Goal: Task Accomplishment & Management: Use online tool/utility

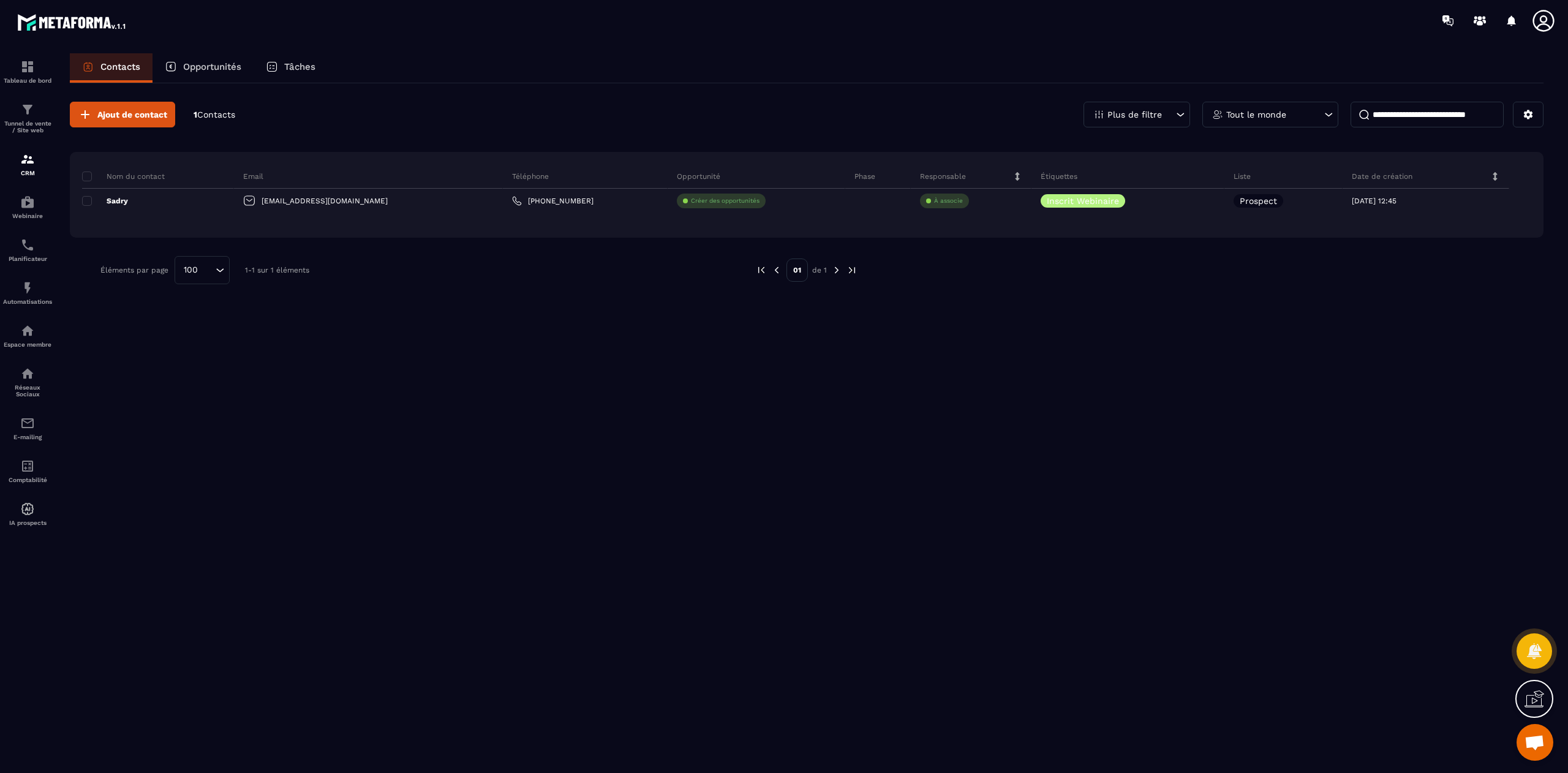
scroll to position [9671, 0]
click at [15, 297] on div "Automatisations" at bounding box center [27, 293] width 49 height 25
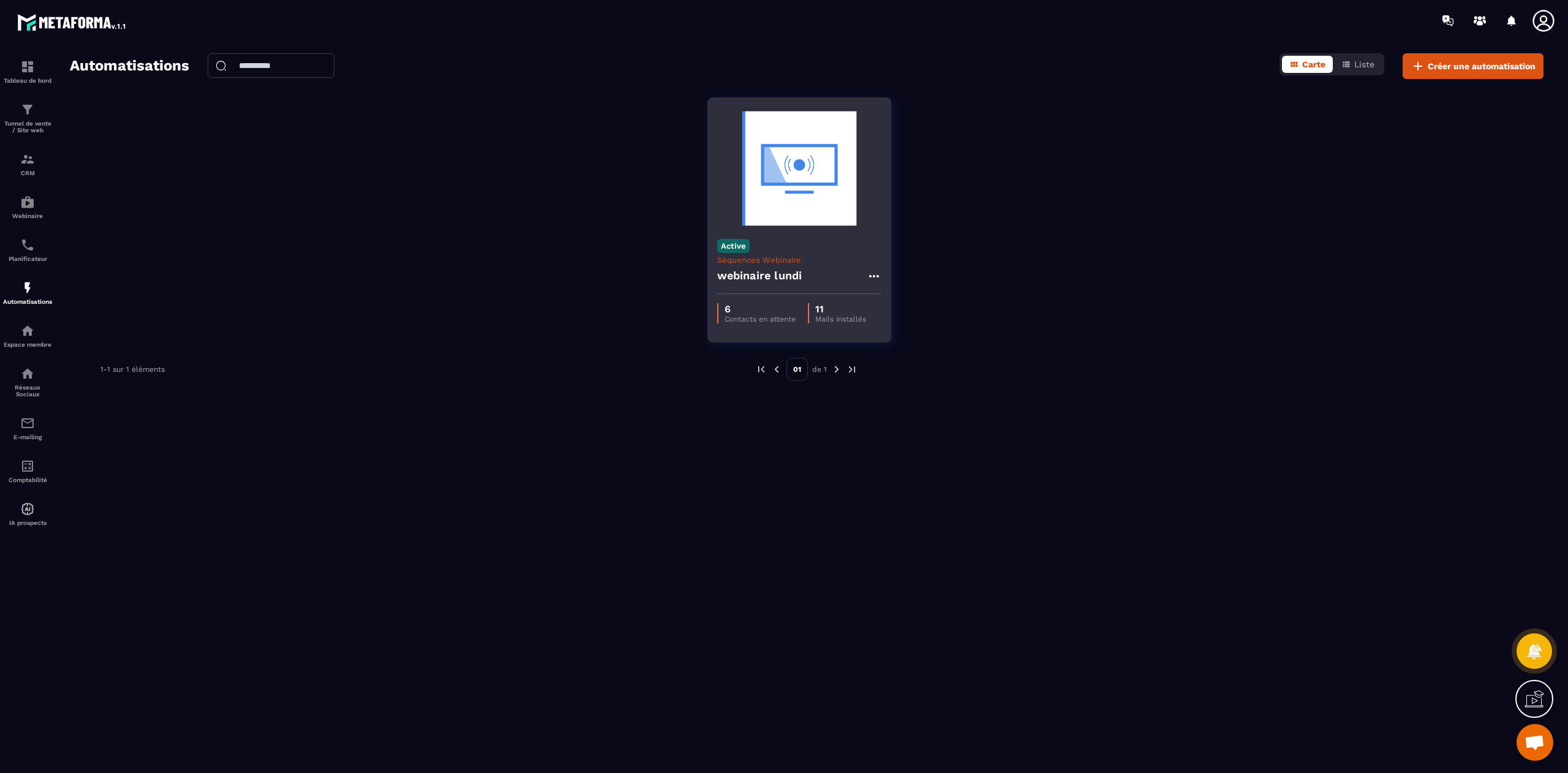
click at [882, 274] on div "Active Séquences Webinaire webinaire lundi" at bounding box center [799, 262] width 183 height 64
click at [879, 277] on icon at bounding box center [874, 277] width 15 height 15
click at [913, 297] on link "Modifier" at bounding box center [904, 304] width 66 height 27
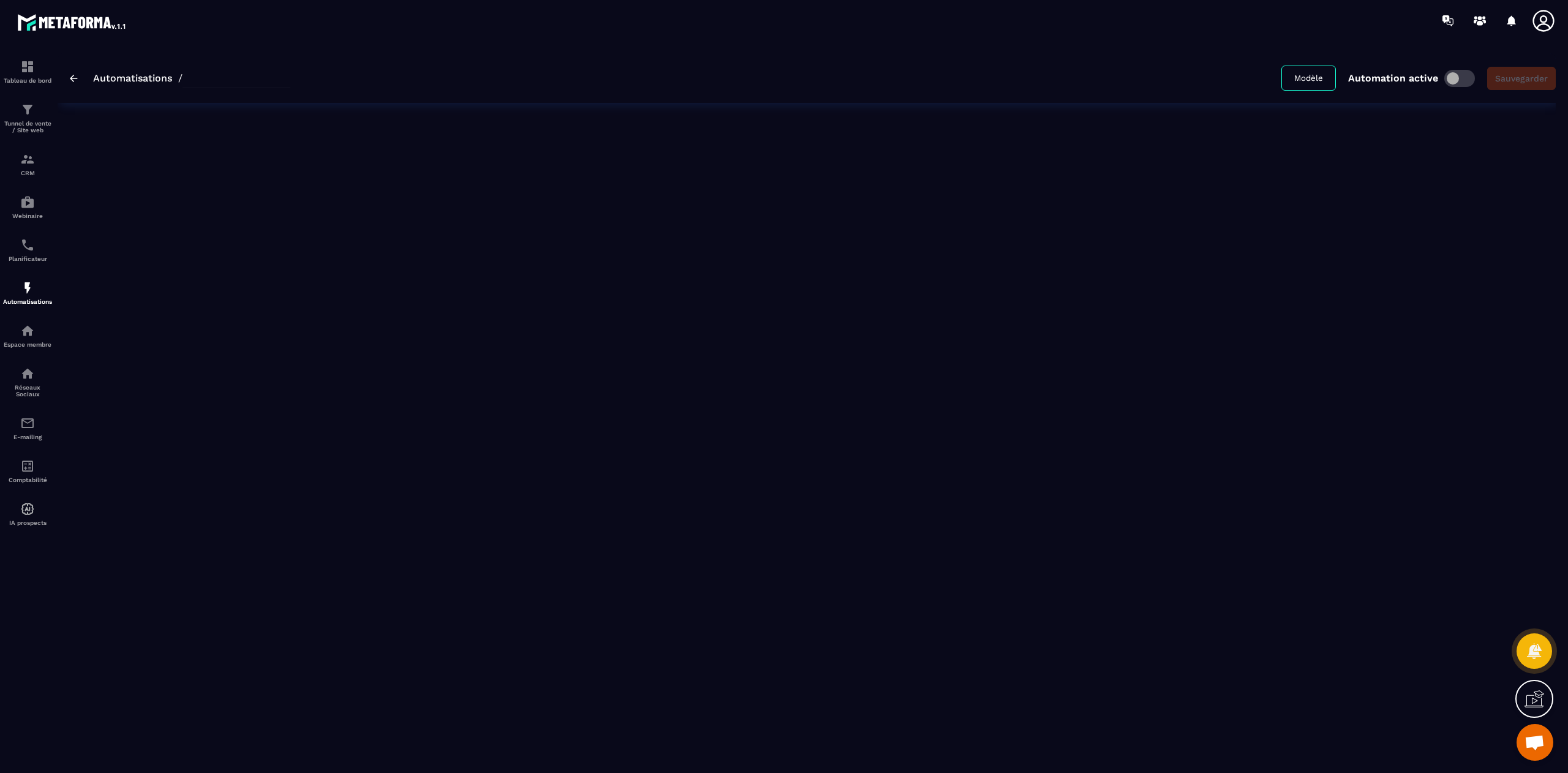
type input "**********"
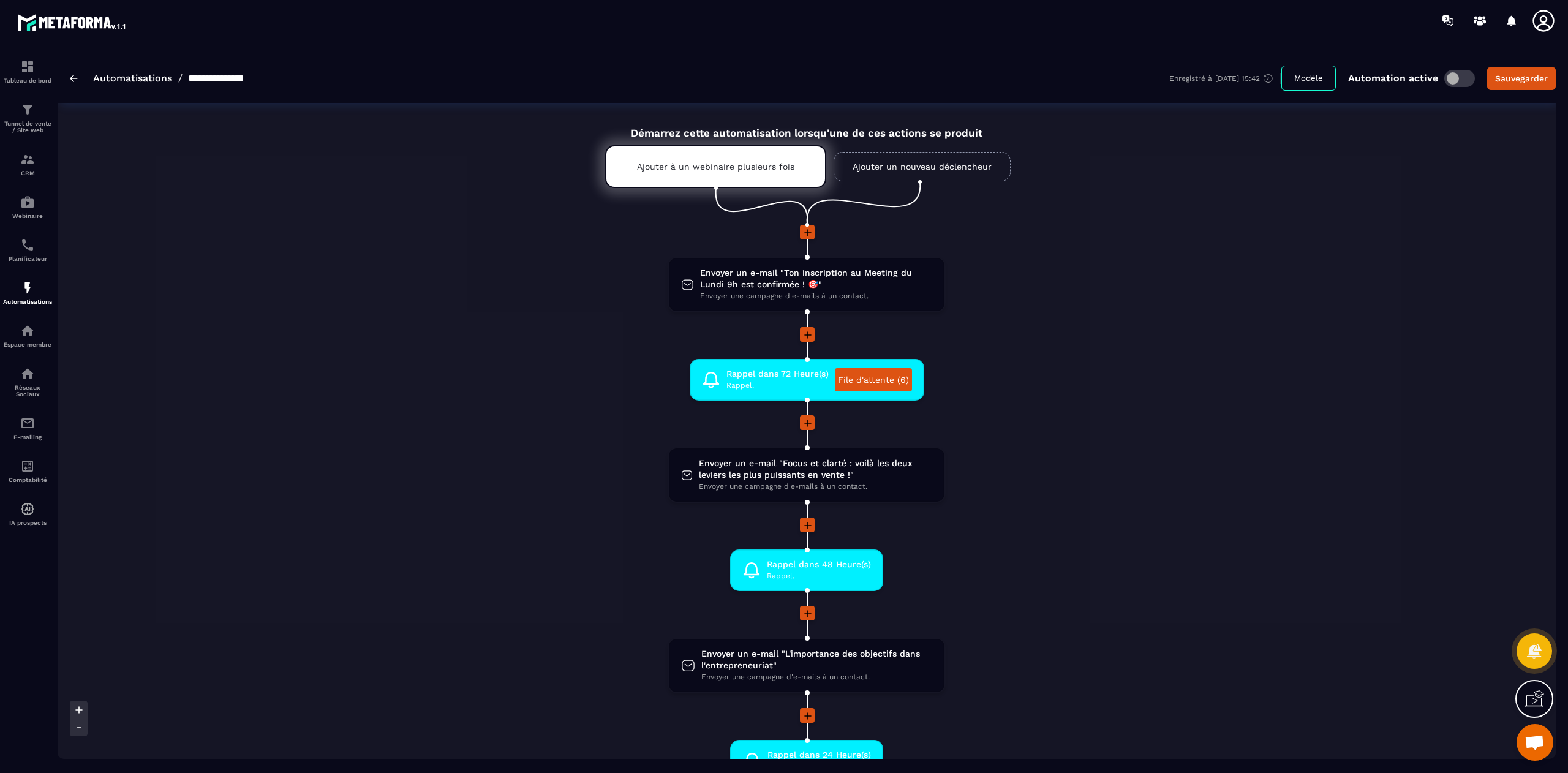
scroll to position [7, 0]
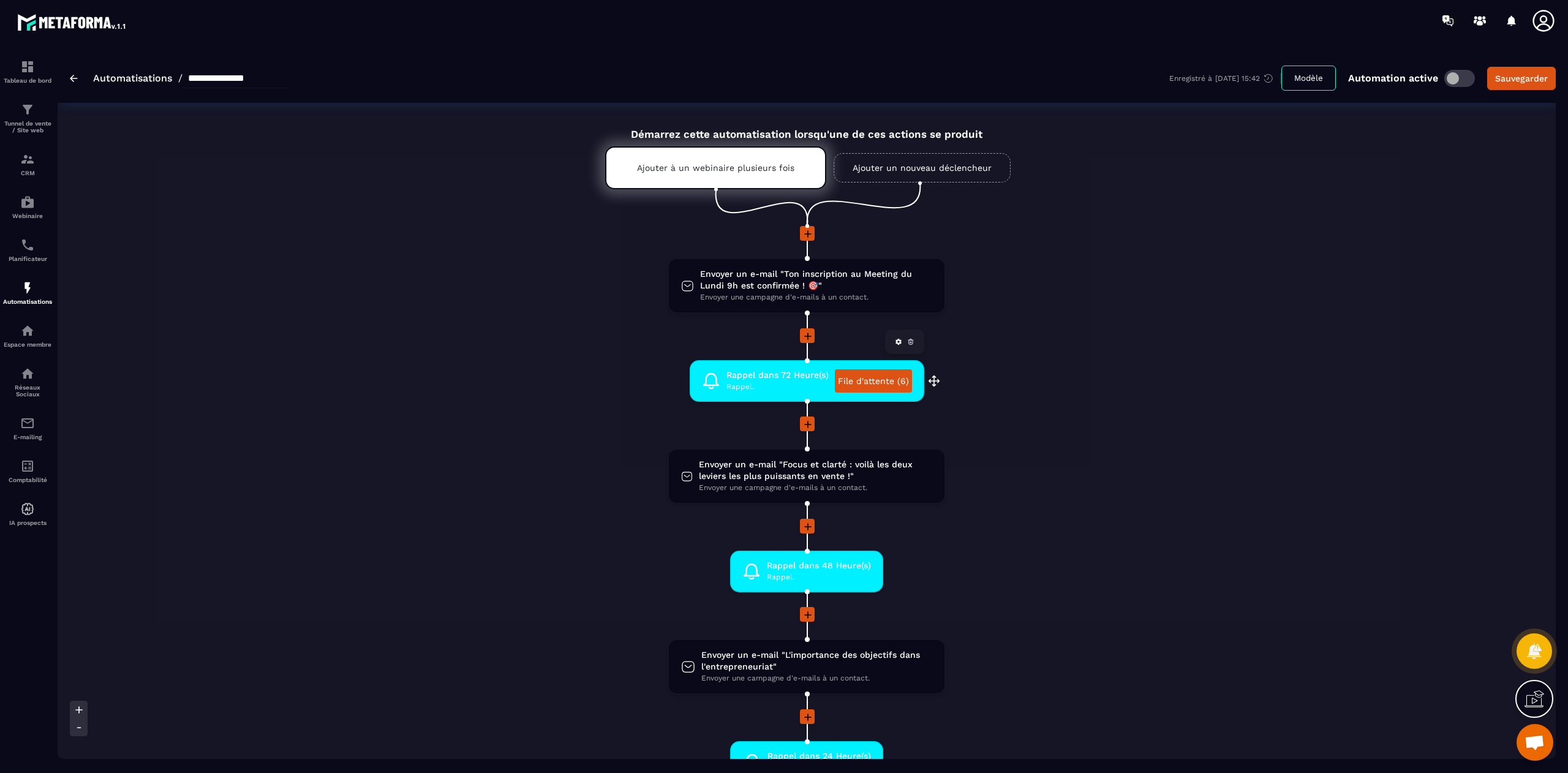
click at [898, 345] on link at bounding box center [899, 342] width 12 height 12
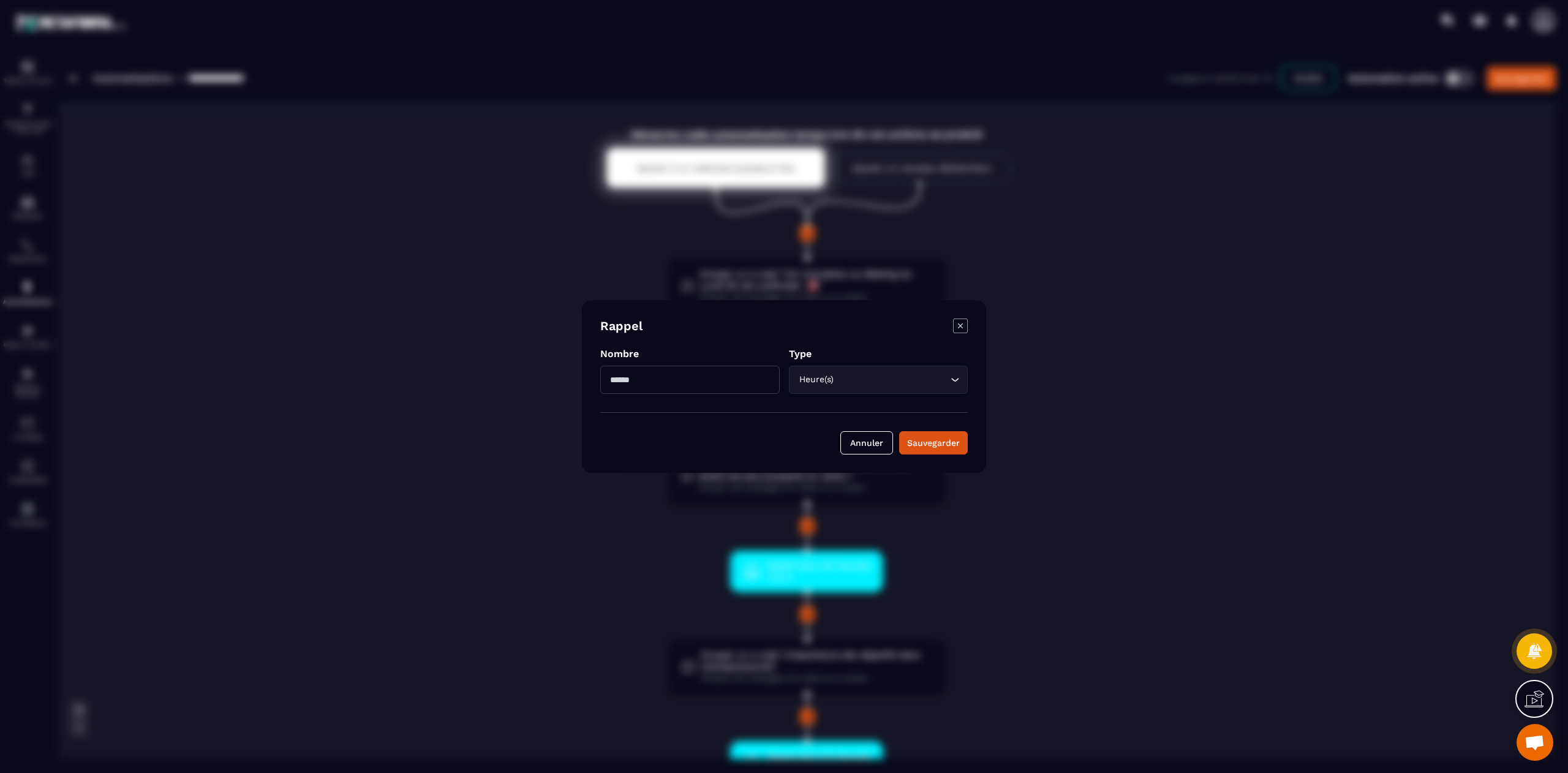
click at [965, 322] on icon "Modal window" at bounding box center [960, 326] width 15 height 15
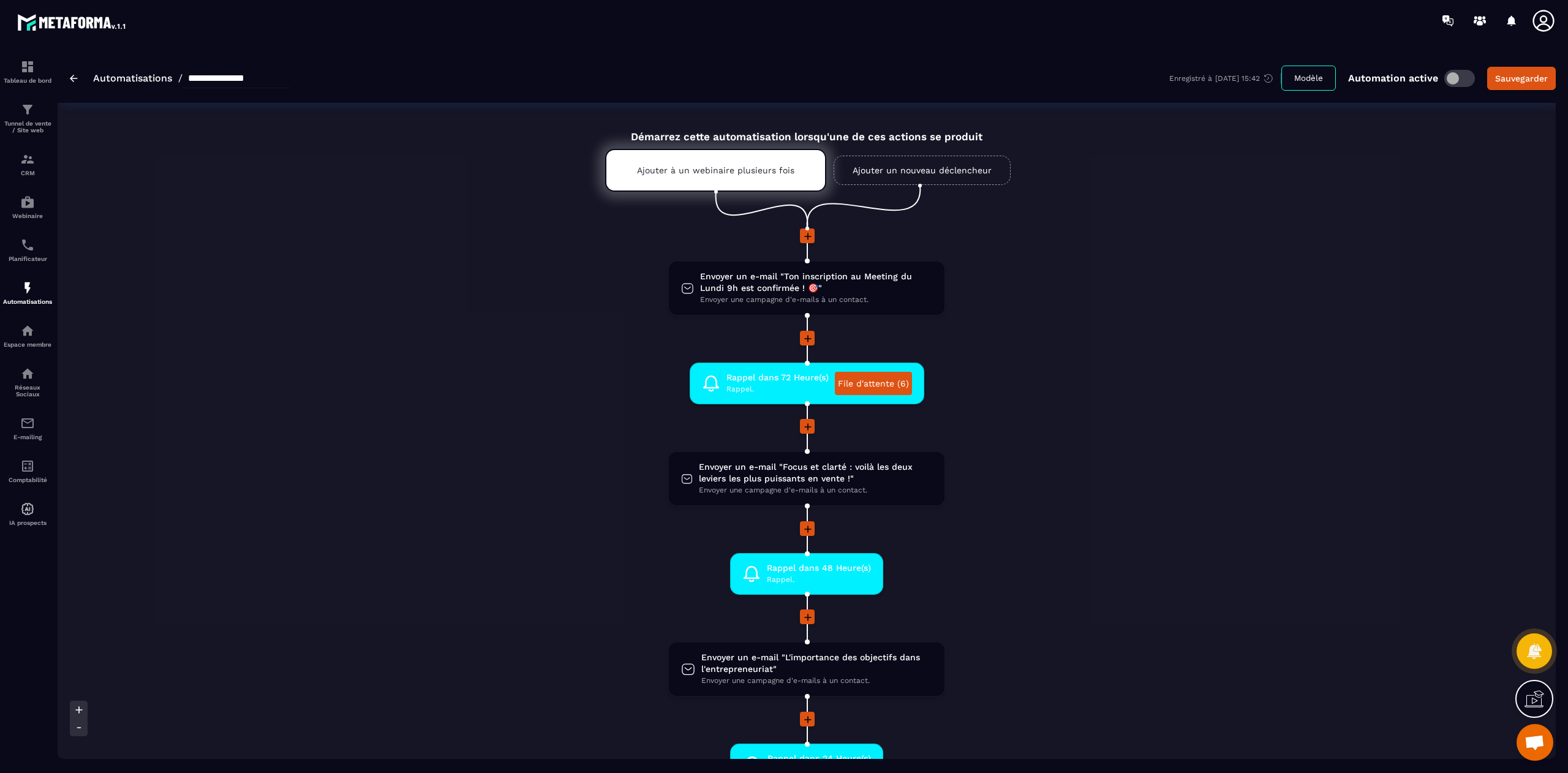
scroll to position [0, 0]
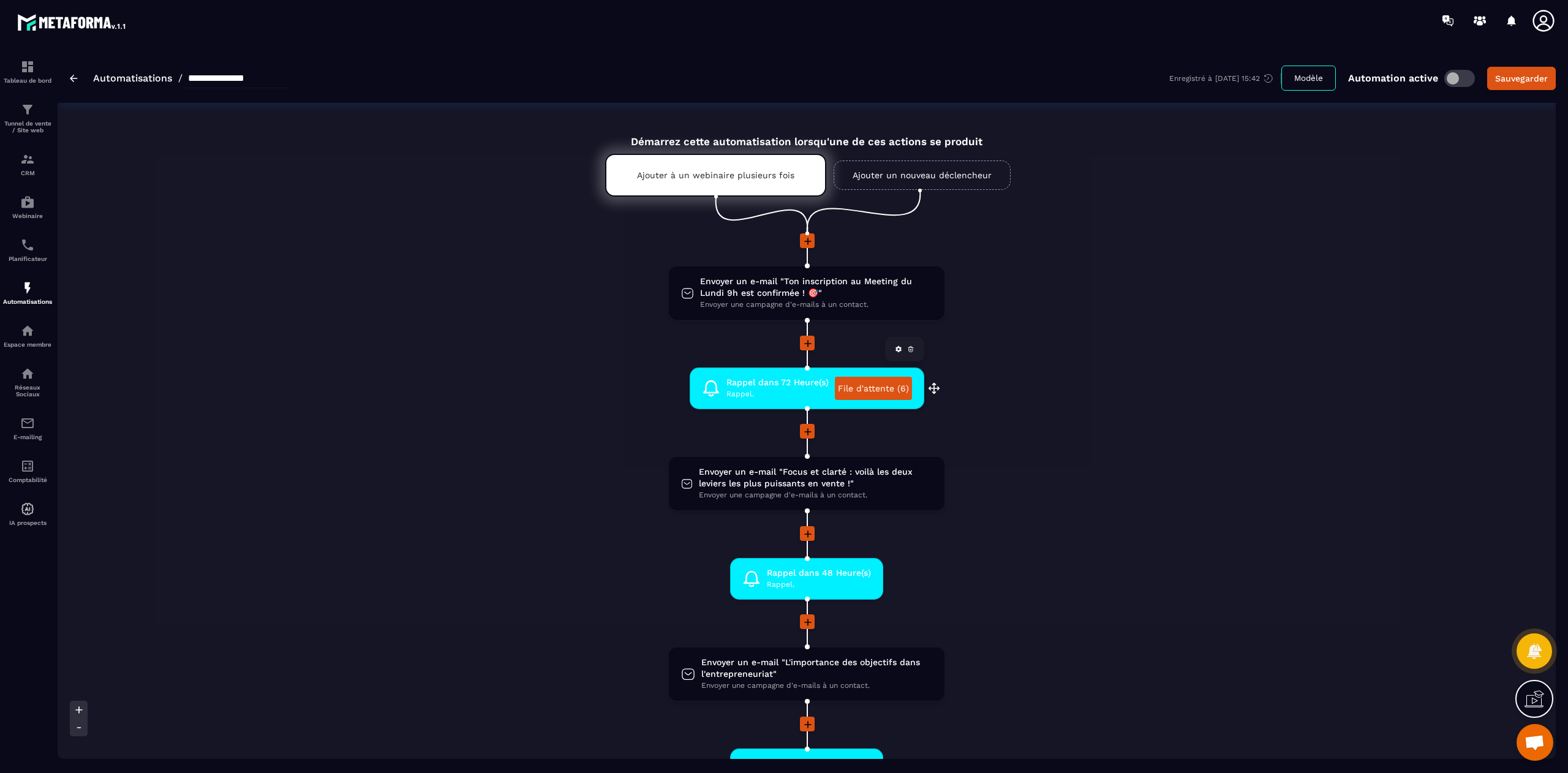
click at [883, 384] on link "File d'attente (6)" at bounding box center [873, 388] width 77 height 23
click at [909, 348] on icon at bounding box center [910, 348] width 5 height 0
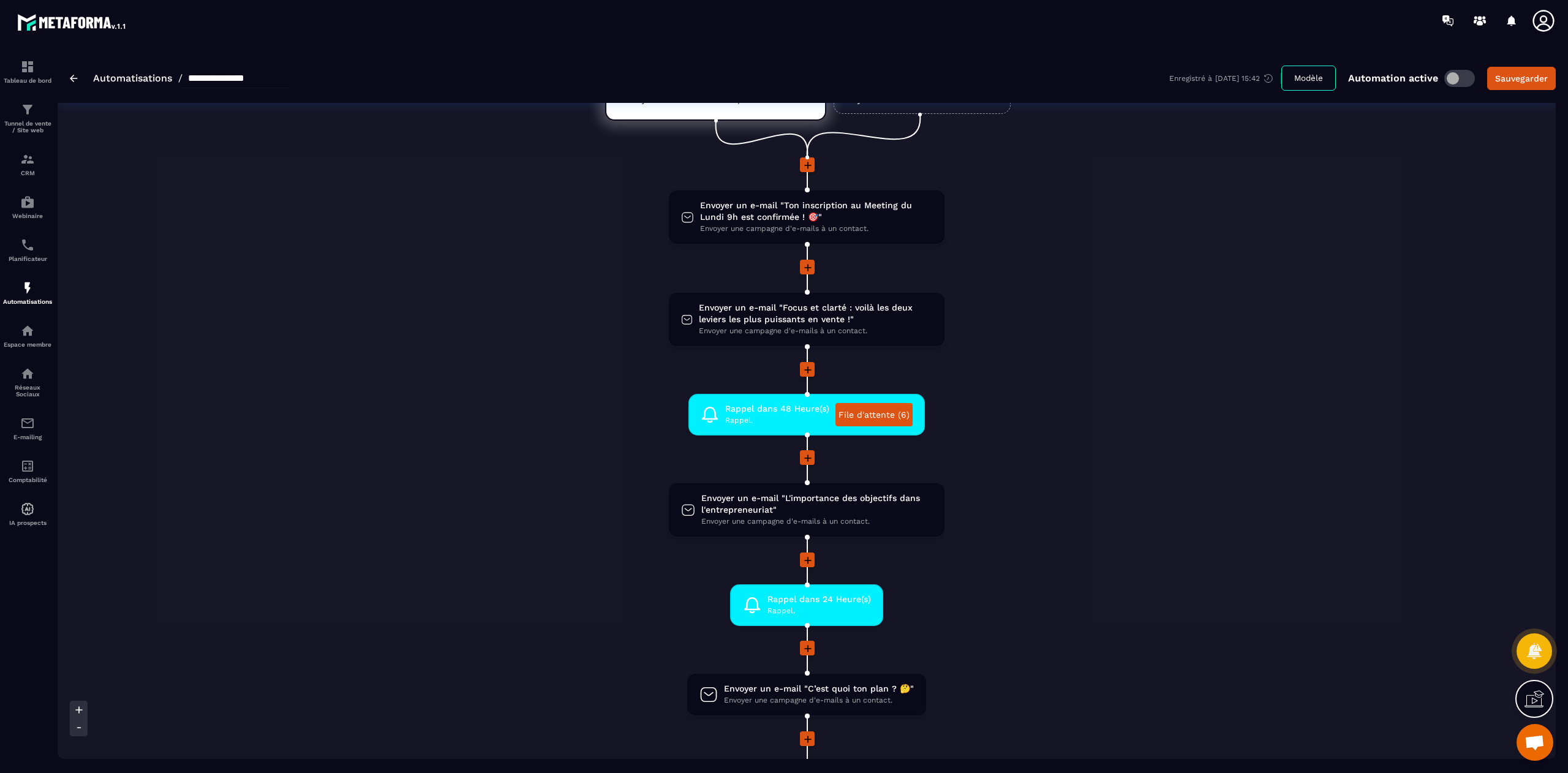
scroll to position [86, 0]
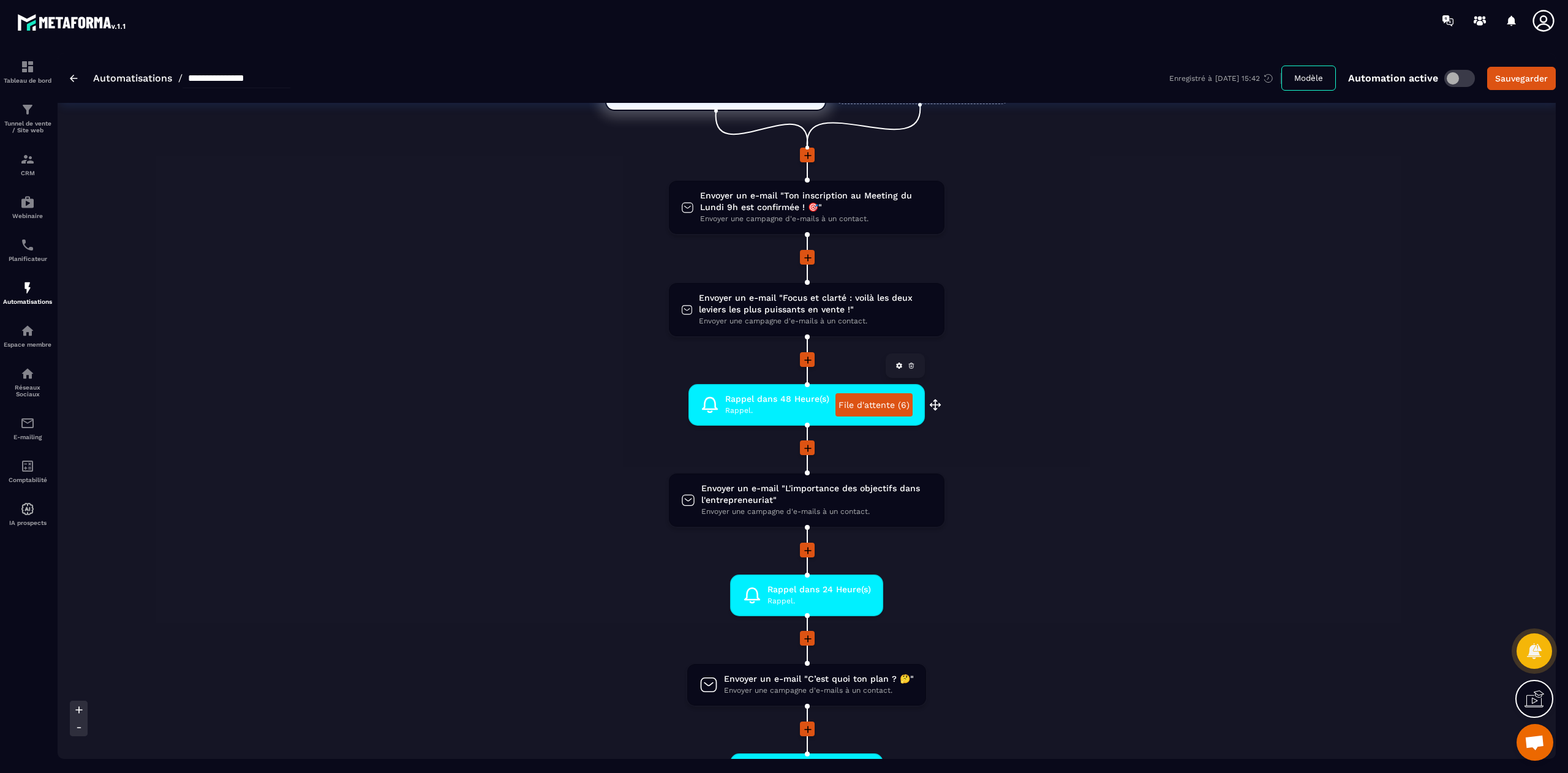
click at [885, 397] on link "File d'attente (6)" at bounding box center [874, 405] width 77 height 23
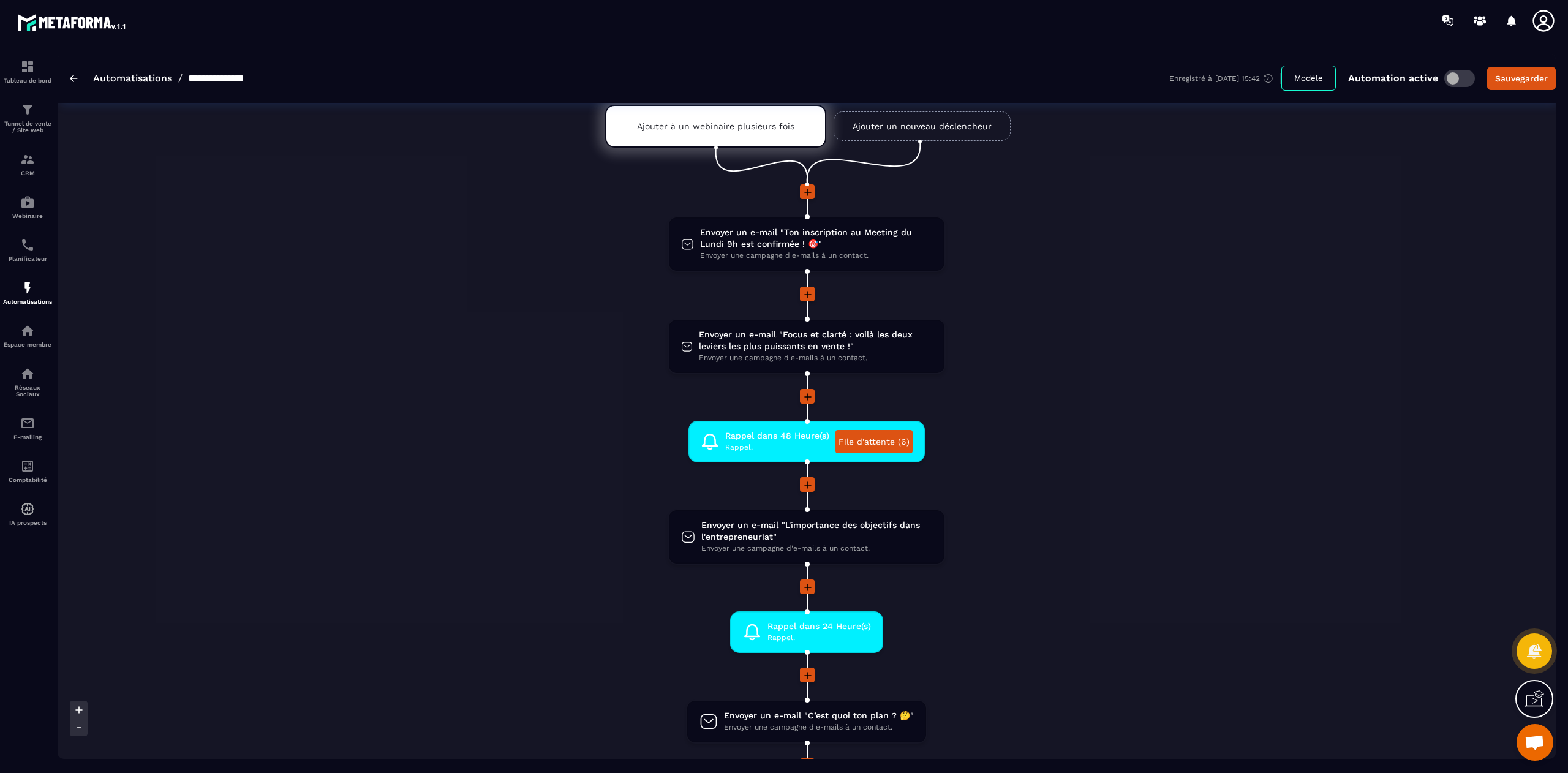
scroll to position [48, 0]
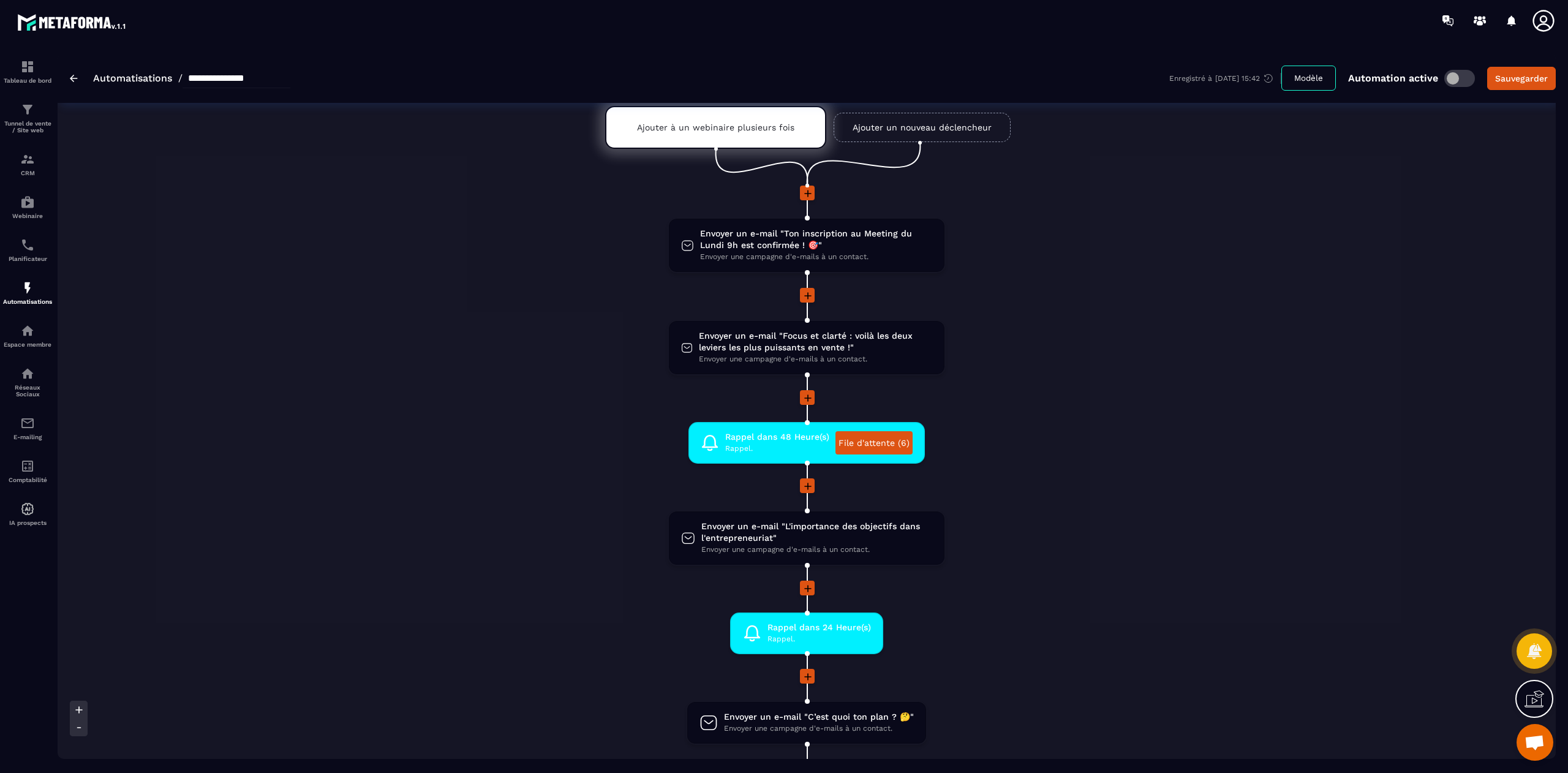
click at [804, 288] on span at bounding box center [807, 295] width 15 height 15
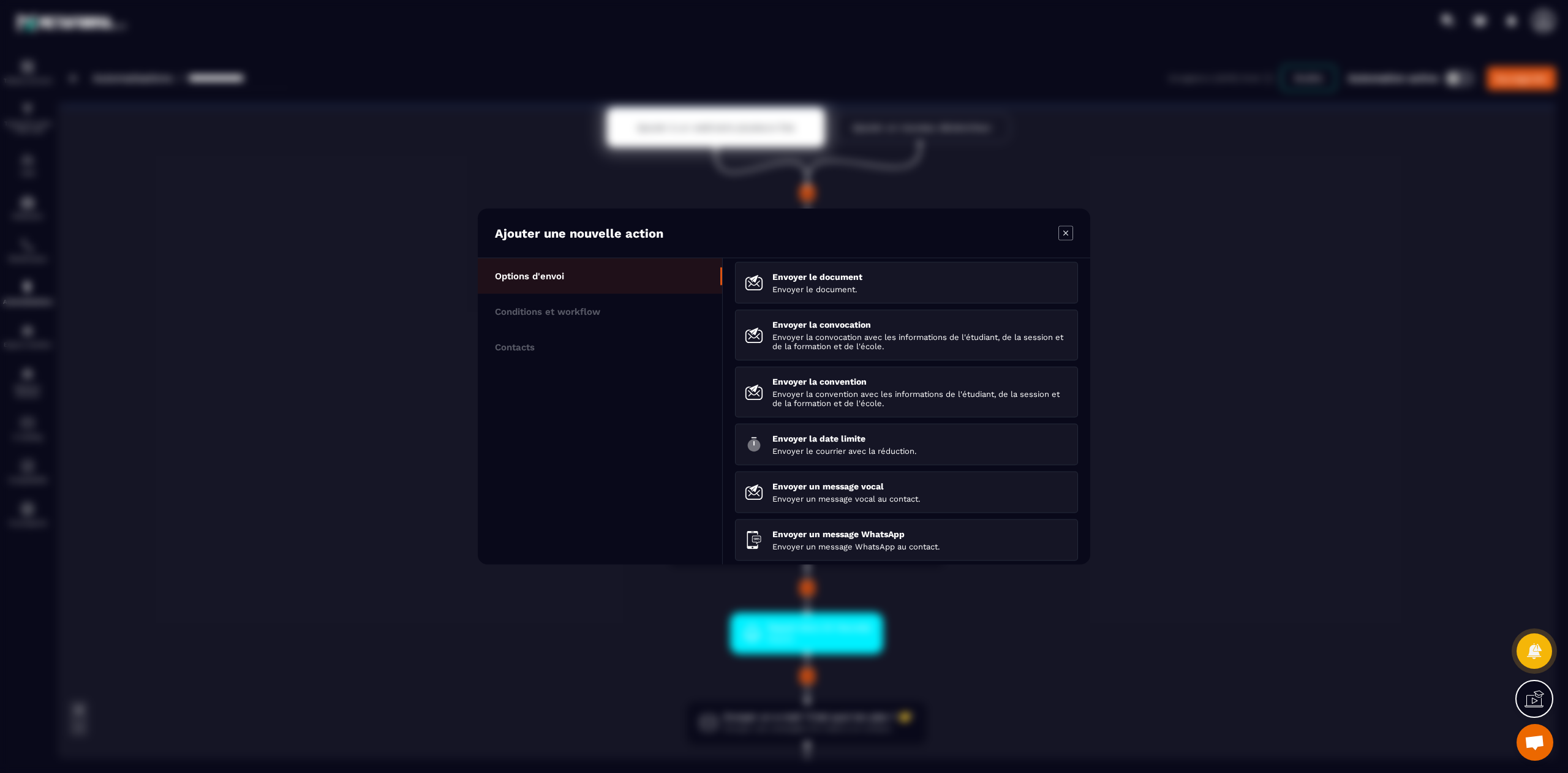
scroll to position [178, 0]
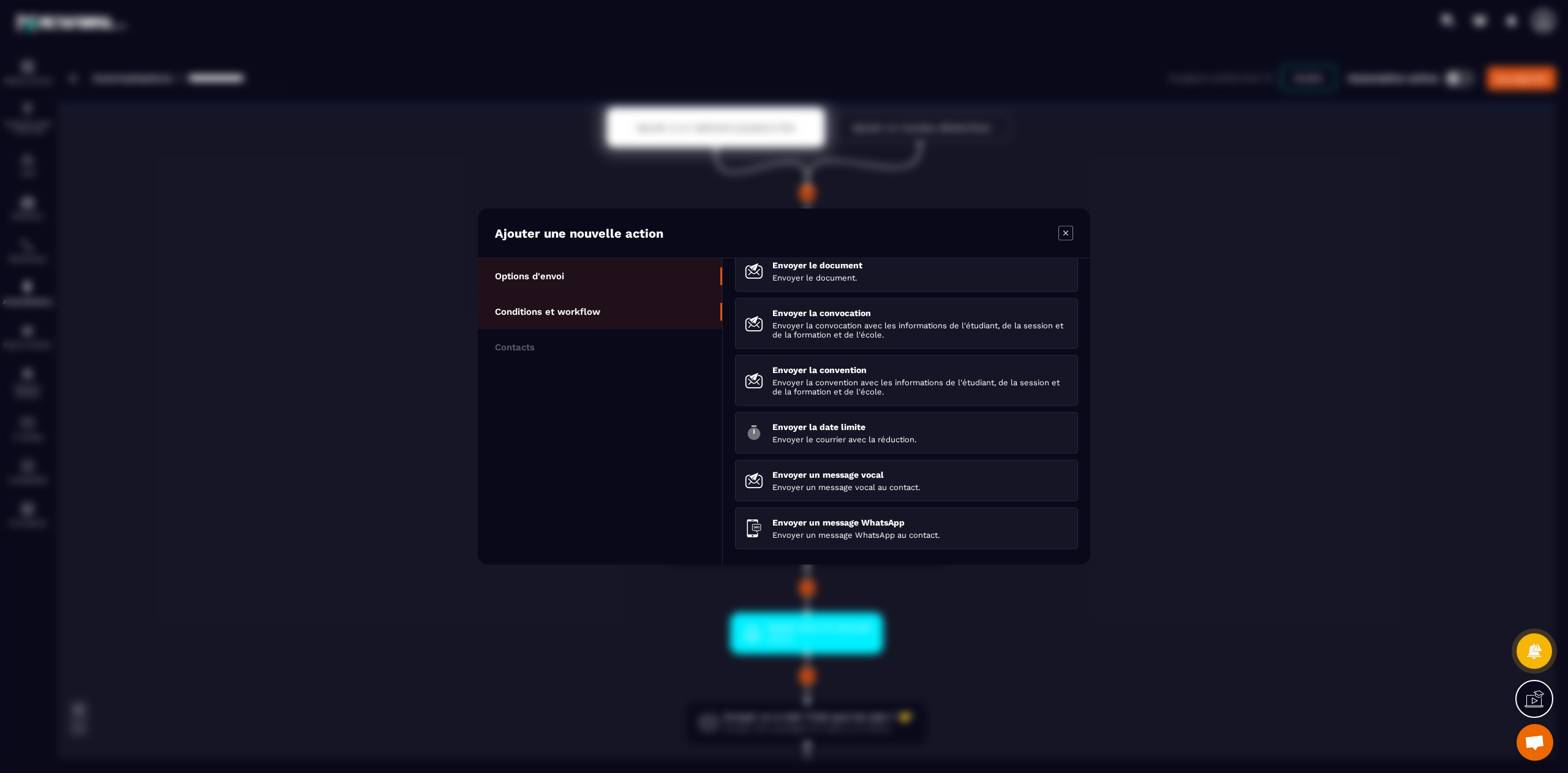
click at [603, 330] on li "Conditions et workflow" at bounding box center [599, 347] width 244 height 36
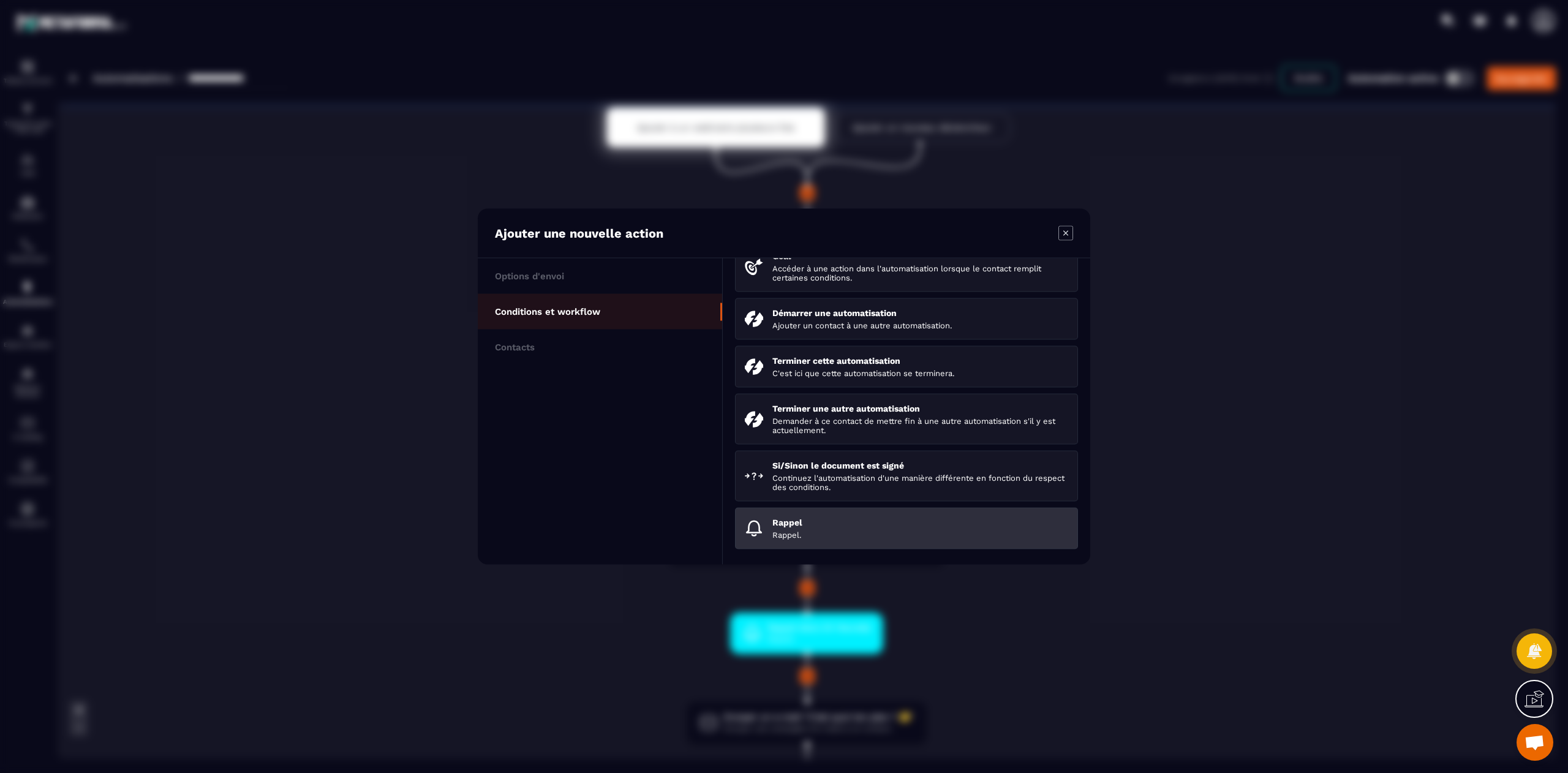
click at [850, 527] on p "Rappel" at bounding box center [920, 522] width 296 height 10
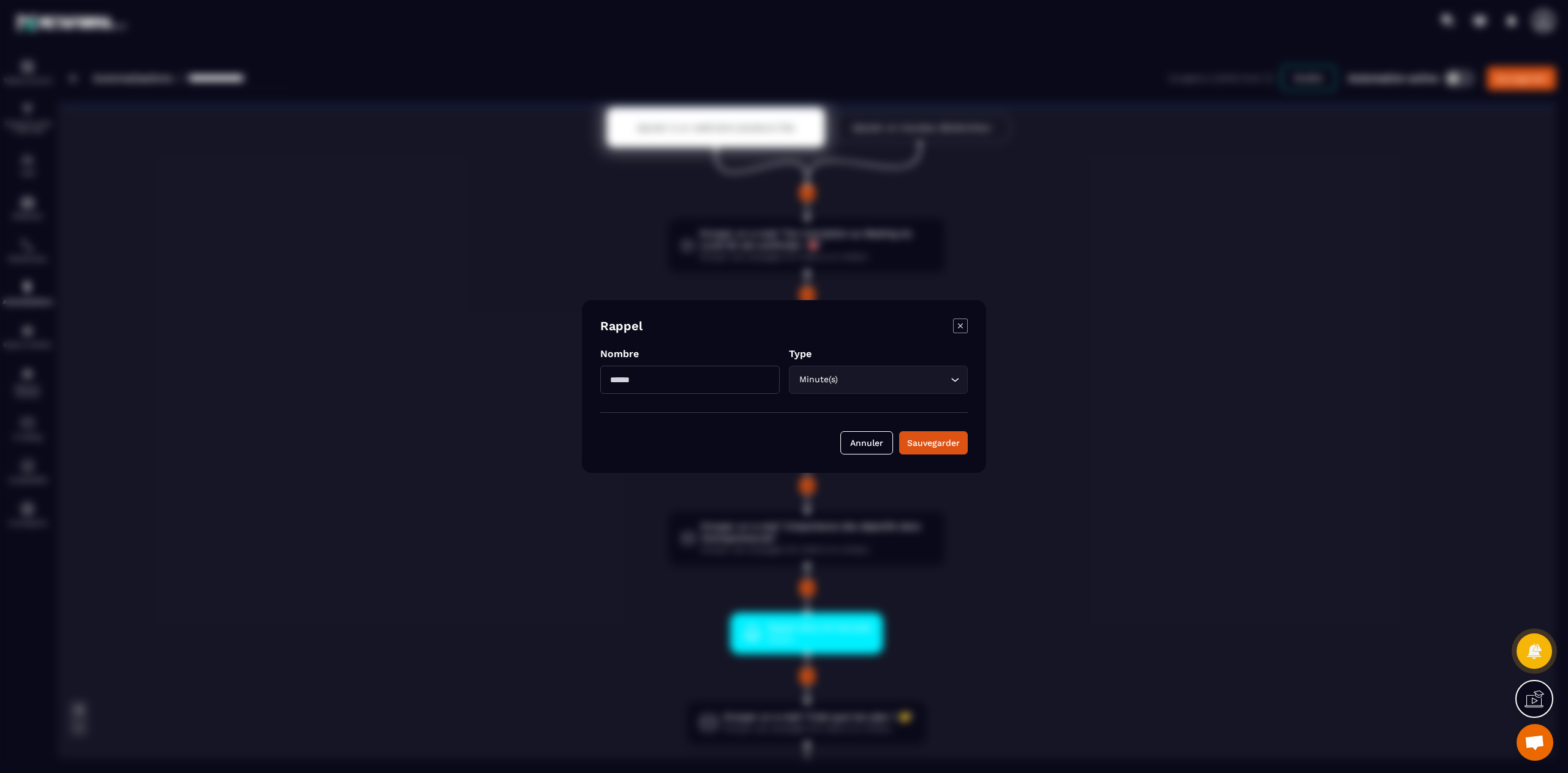
click at [711, 384] on input "Modal window" at bounding box center [690, 380] width 180 height 28
type input "**"
click at [827, 386] on div "Minute(s)" at bounding box center [873, 380] width 154 height 13
click at [837, 420] on li "Heure(s)" at bounding box center [878, 432] width 178 height 25
click at [934, 438] on div "Sauvegarder" at bounding box center [934, 443] width 53 height 12
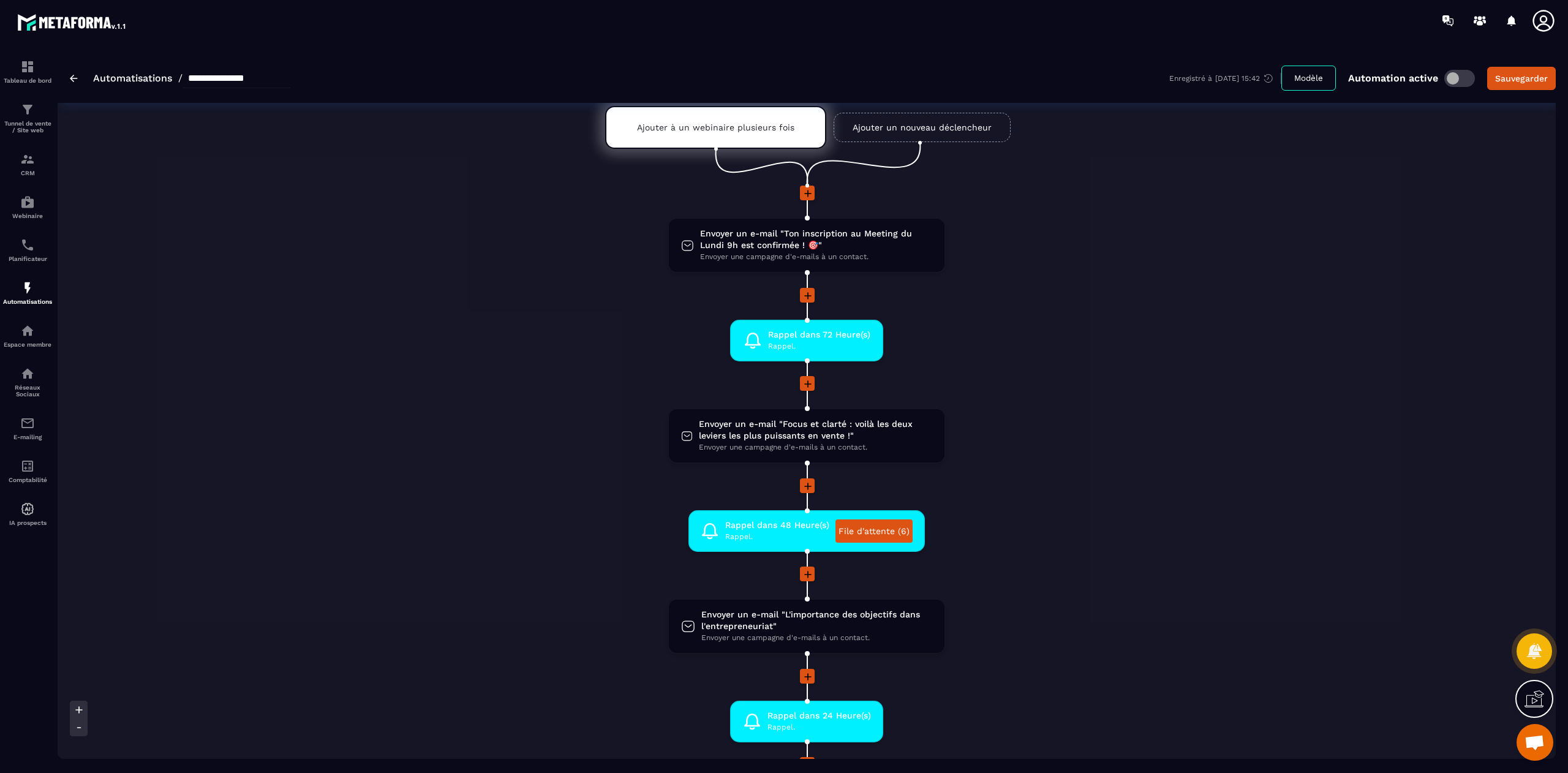
scroll to position [0, 0]
